Goal: Task Accomplishment & Management: Use online tool/utility

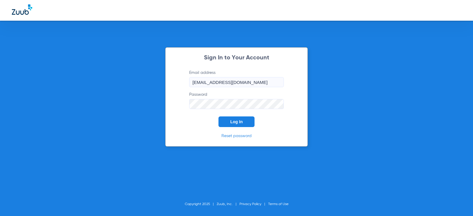
click at [227, 125] on button "Log In" at bounding box center [236, 121] width 36 height 11
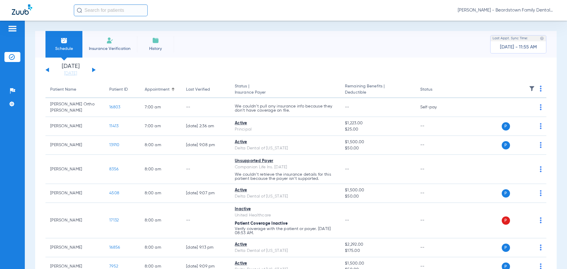
click at [94, 69] on div "[DATE] [DATE] [DATE] [DATE] [DATE] [DATE] [DATE] [DATE] [DATE] [DATE] [DATE] [D…" at bounding box center [70, 70] width 50 height 13
click at [94, 69] on button at bounding box center [94, 70] width 4 height 4
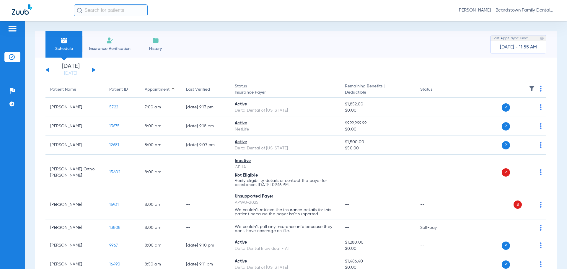
click at [94, 69] on button at bounding box center [94, 70] width 4 height 4
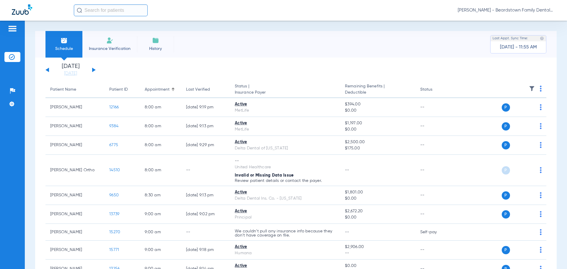
click at [472, 87] on img at bounding box center [532, 89] width 6 height 6
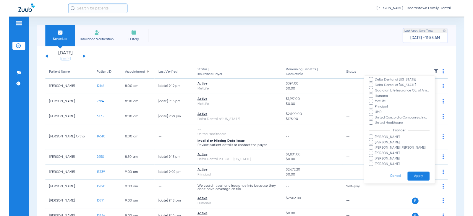
scroll to position [108, 0]
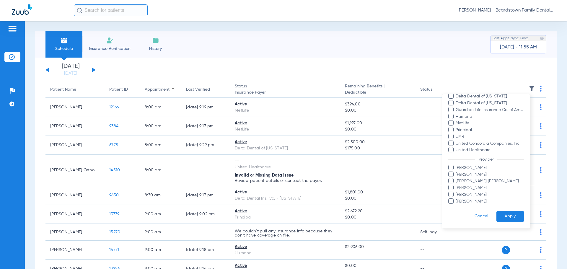
click at [468, 174] on span "[PERSON_NAME]" at bounding box center [489, 175] width 69 height 6
click at [457, 179] on input "[PERSON_NAME]" at bounding box center [457, 179] width 0 height 0
click at [472, 215] on button "Apply" at bounding box center [510, 217] width 27 height 12
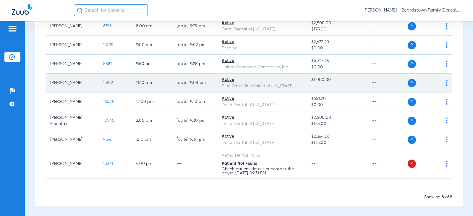
scroll to position [82, 0]
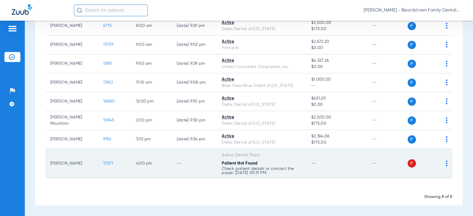
click at [103, 163] on span "15371" at bounding box center [108, 163] width 10 height 4
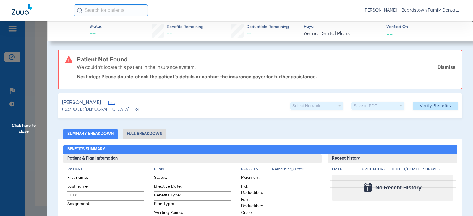
click at [108, 103] on span "Edit" at bounding box center [110, 104] width 5 height 6
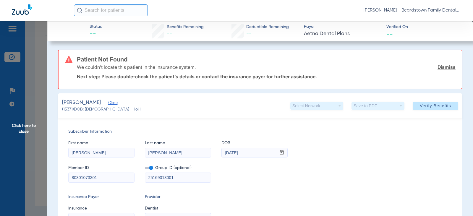
click at [151, 172] on mat-form-field "25169013001" at bounding box center [178, 177] width 66 height 12
click at [151, 169] on span at bounding box center [149, 168] width 8 height 2
click at [145, 169] on input "checkbox" at bounding box center [145, 169] width 0 height 0
click at [269, 192] on div "Subscriber Information First name [PERSON_NAME] Last name [PERSON_NAME] DOB mm …" at bounding box center [260, 175] width 404 height 114
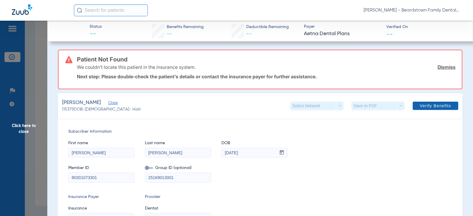
click at [443, 105] on span "Verify Benefits" at bounding box center [434, 105] width 31 height 5
click at [24, 130] on span "Click here to close" at bounding box center [23, 129] width 47 height 216
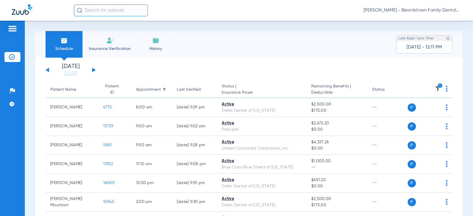
click at [93, 69] on button at bounding box center [94, 70] width 4 height 4
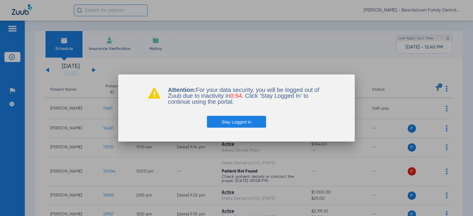
drag, startPoint x: 231, startPoint y: 124, endPoint x: 229, endPoint y: 106, distance: 18.1
click at [231, 124] on button "Stay Logged In" at bounding box center [236, 122] width 59 height 12
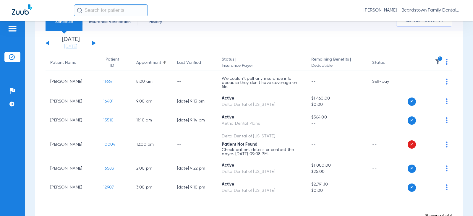
scroll to position [16, 0]
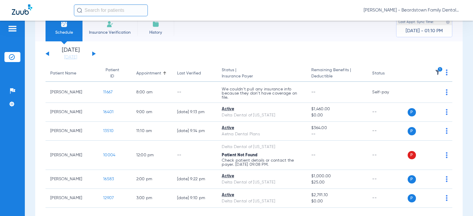
click at [92, 53] on div "[DATE] [DATE] [DATE] [DATE] [DATE] [DATE] [DATE] [DATE] [DATE] [DATE] [DATE] [D…" at bounding box center [70, 53] width 50 height 13
click at [437, 71] on icon "1" at bounding box center [439, 69] width 5 height 5
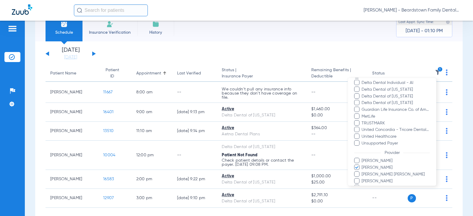
scroll to position [89, 0]
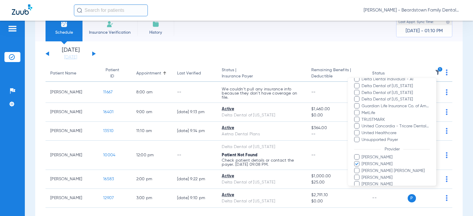
click at [377, 165] on span "[PERSON_NAME]" at bounding box center [395, 164] width 69 height 6
click at [362, 168] on input "[PERSON_NAME]" at bounding box center [362, 168] width 0 height 0
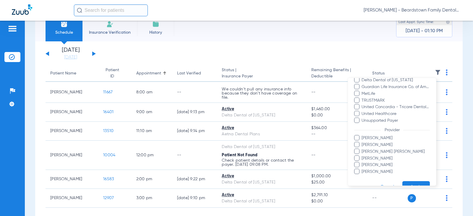
scroll to position [118, 0]
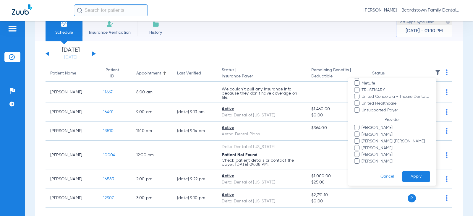
click at [94, 55] on div at bounding box center [236, 108] width 473 height 216
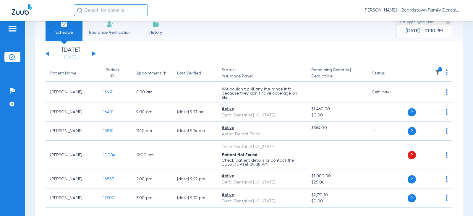
click at [93, 53] on button at bounding box center [94, 53] width 4 height 4
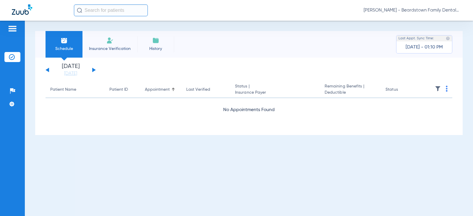
click at [436, 89] on img at bounding box center [437, 89] width 6 height 6
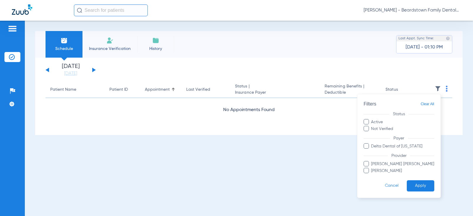
click at [396, 169] on span "[PERSON_NAME]" at bounding box center [402, 171] width 63 height 6
click at [372, 175] on input "[PERSON_NAME]" at bounding box center [372, 175] width 0 height 0
click at [408, 182] on button "Apply" at bounding box center [419, 186] width 27 height 12
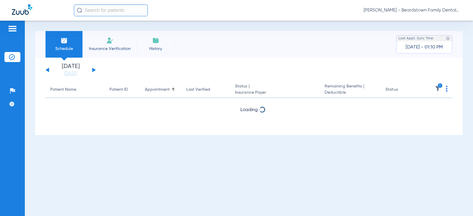
click at [413, 185] on div "Schedule Insurance Verification History Last Appt. Sync Time: [DATE] - 01:10 PM…" at bounding box center [249, 118] width 448 height 195
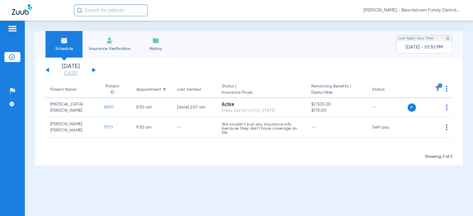
click at [71, 73] on link "[DATE]" at bounding box center [70, 74] width 35 height 6
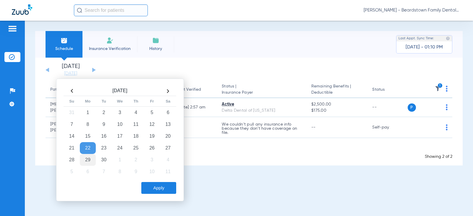
click at [89, 159] on td "29" at bounding box center [88, 160] width 16 height 12
click at [157, 188] on button "Apply" at bounding box center [158, 188] width 35 height 12
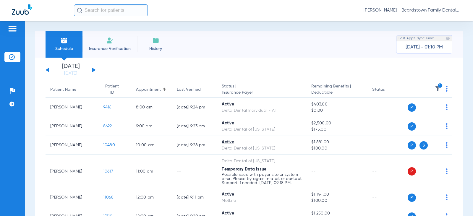
click at [437, 86] on icon "1" at bounding box center [439, 85] width 5 height 5
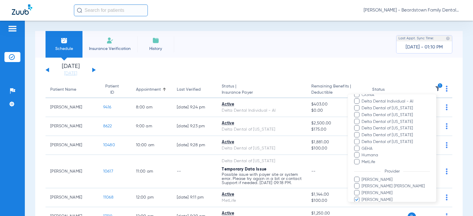
scroll to position [118, 0]
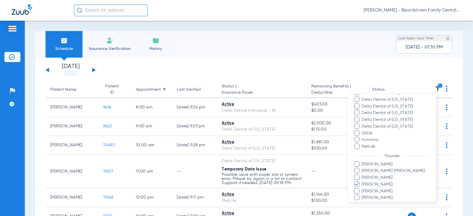
click at [370, 185] on span "[PERSON_NAME]" at bounding box center [395, 184] width 69 height 6
click at [362, 188] on input "[PERSON_NAME]" at bounding box center [362, 188] width 0 height 0
drag, startPoint x: 370, startPoint y: 158, endPoint x: 370, endPoint y: 161, distance: 3.0
click at [370, 160] on form "Filters Clear All Status Active Inactive Not Verified Error Temporary data issu…" at bounding box center [392, 100] width 88 height 249
click at [370, 162] on span "[PERSON_NAME]" at bounding box center [395, 164] width 69 height 6
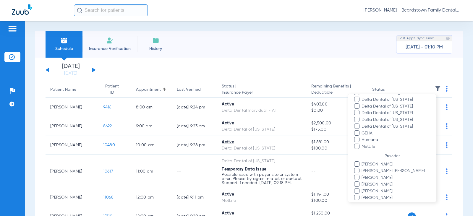
click at [362, 168] on input "[PERSON_NAME]" at bounding box center [362, 168] width 0 height 0
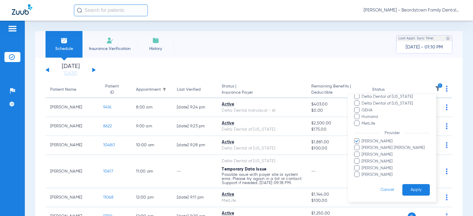
click at [407, 188] on button "Apply" at bounding box center [415, 190] width 27 height 12
